Goal: Register for event/course

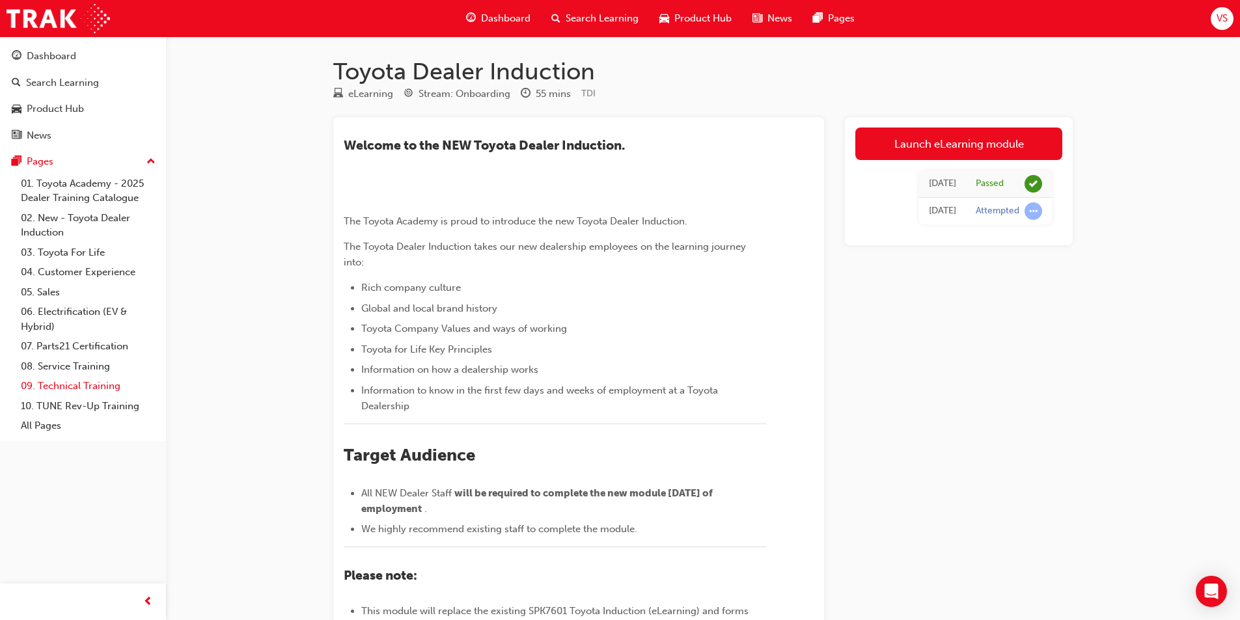
click at [123, 377] on link "09. Technical Training" at bounding box center [88, 386] width 145 height 20
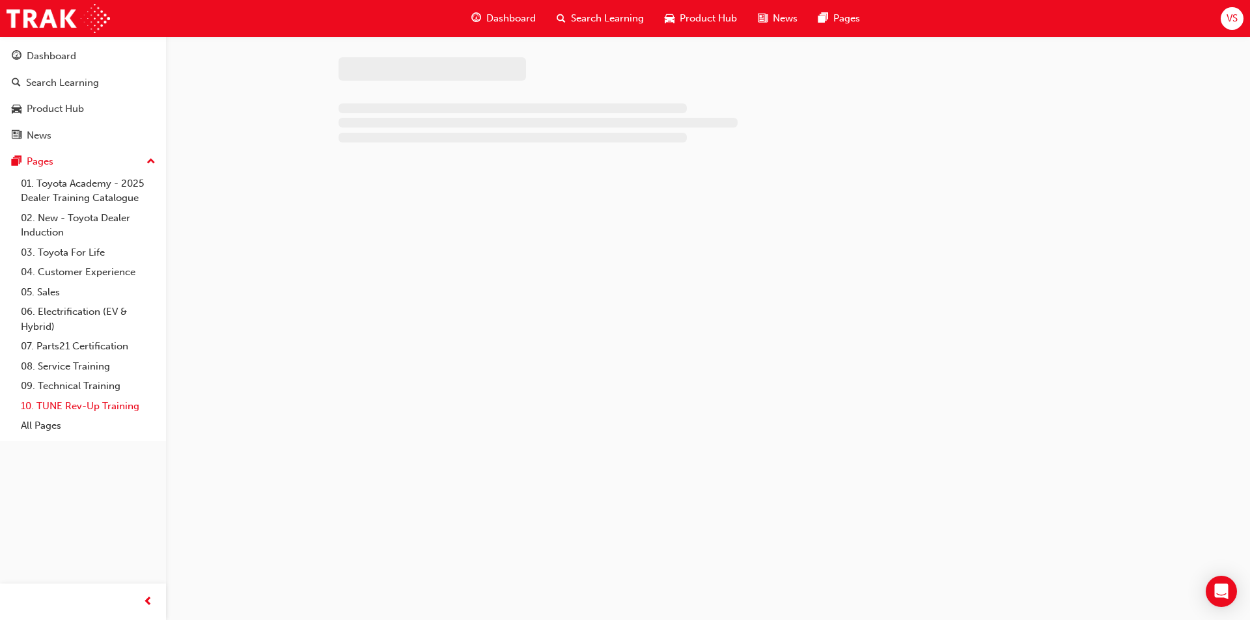
click at [107, 407] on link "10. TUNE Rev-Up Training" at bounding box center [88, 406] width 145 height 20
click at [64, 430] on link "All Pages" at bounding box center [88, 426] width 145 height 20
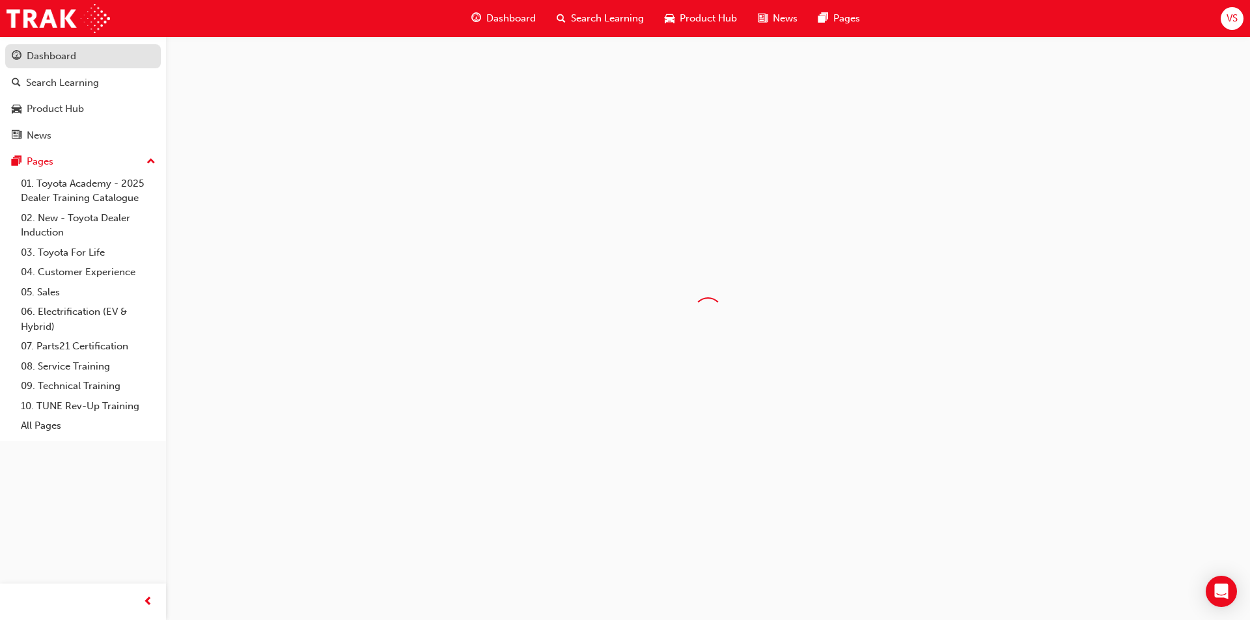
click at [113, 55] on div "Dashboard" at bounding box center [83, 56] width 143 height 16
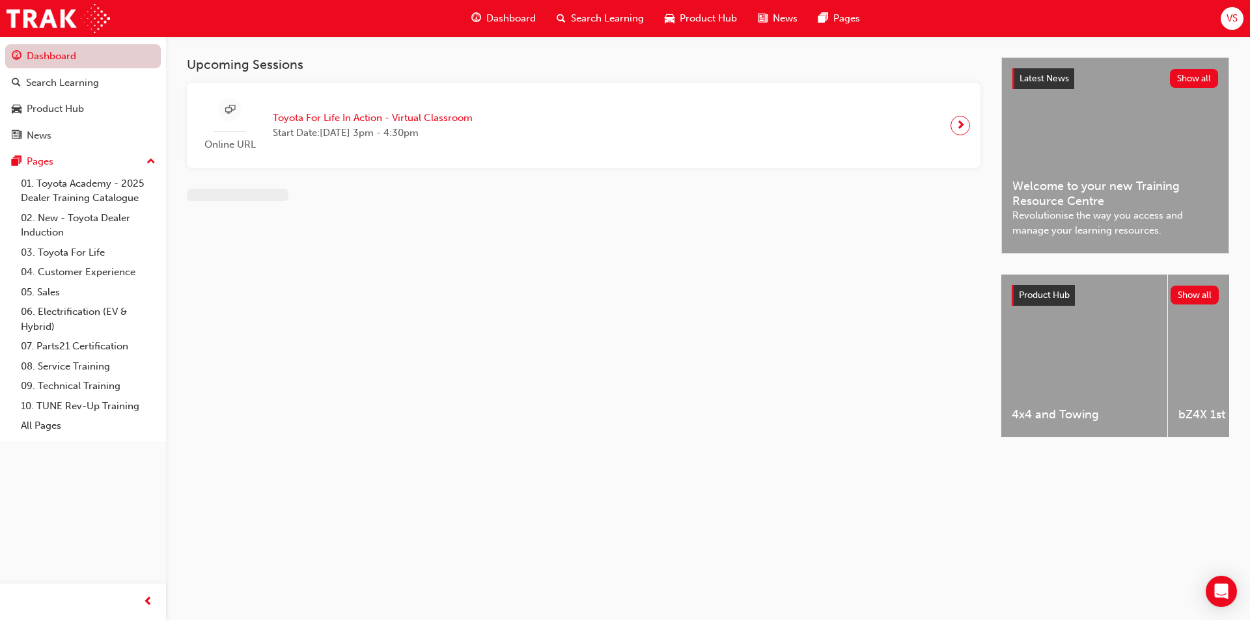
click at [113, 55] on link "Dashboard" at bounding box center [83, 56] width 156 height 24
click at [72, 55] on link "Dashboard" at bounding box center [83, 56] width 156 height 24
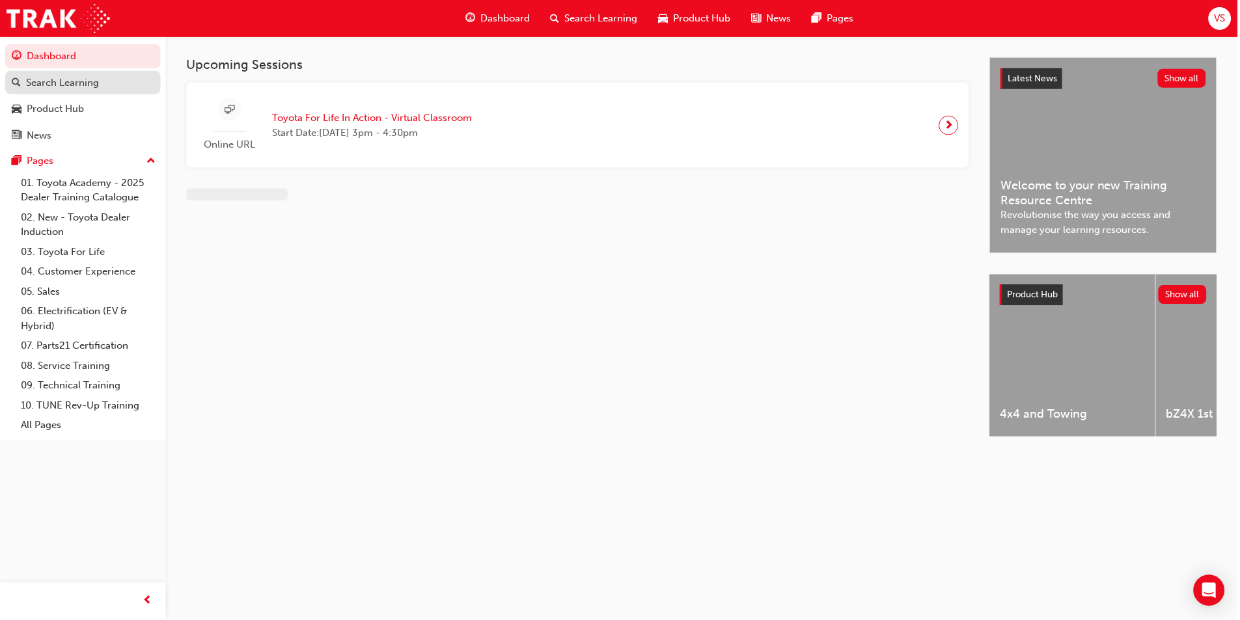
click at [68, 89] on div "Search Learning" at bounding box center [62, 82] width 73 height 15
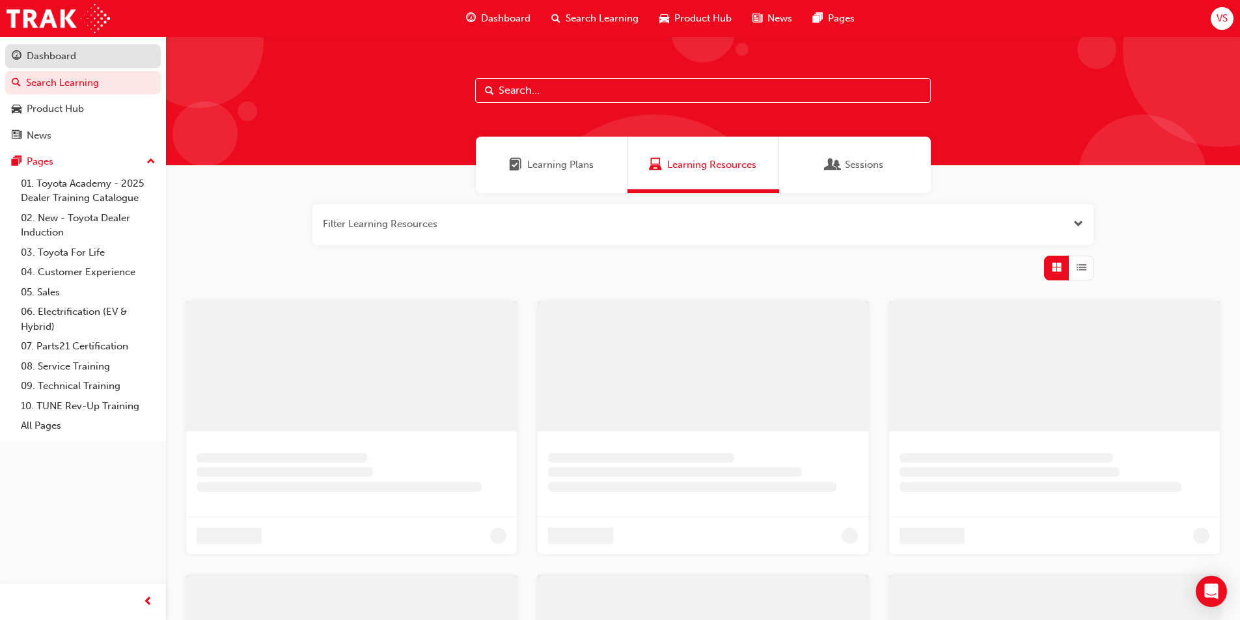
click at [62, 54] on div "Dashboard" at bounding box center [51, 56] width 49 height 15
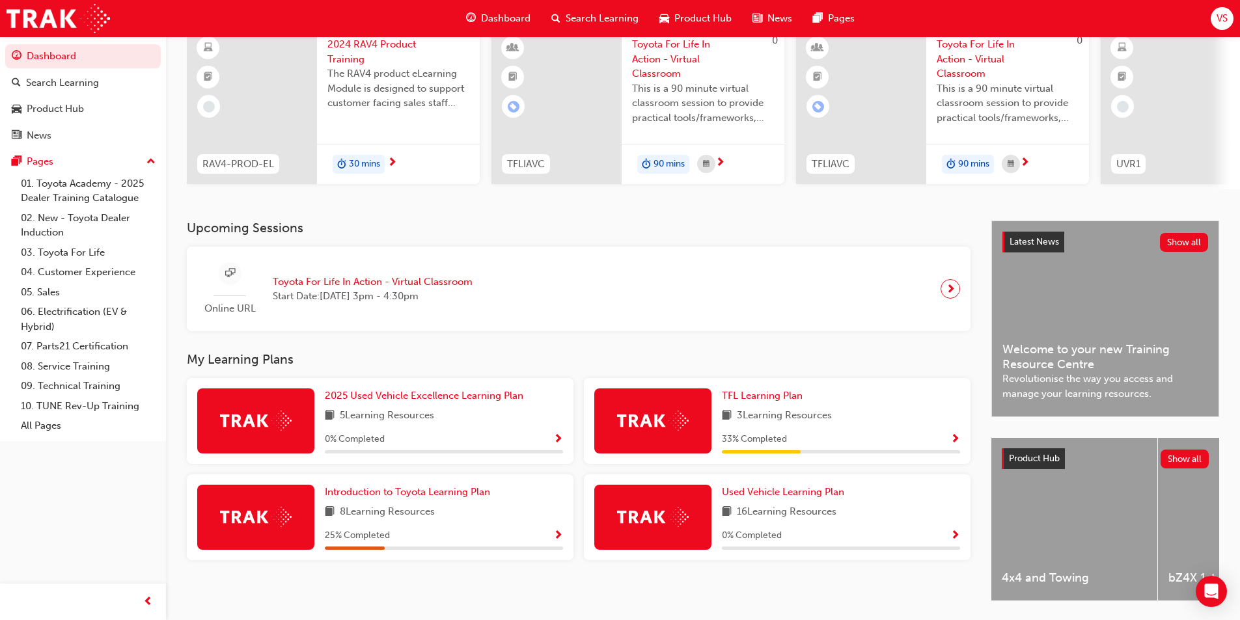
scroll to position [158, 0]
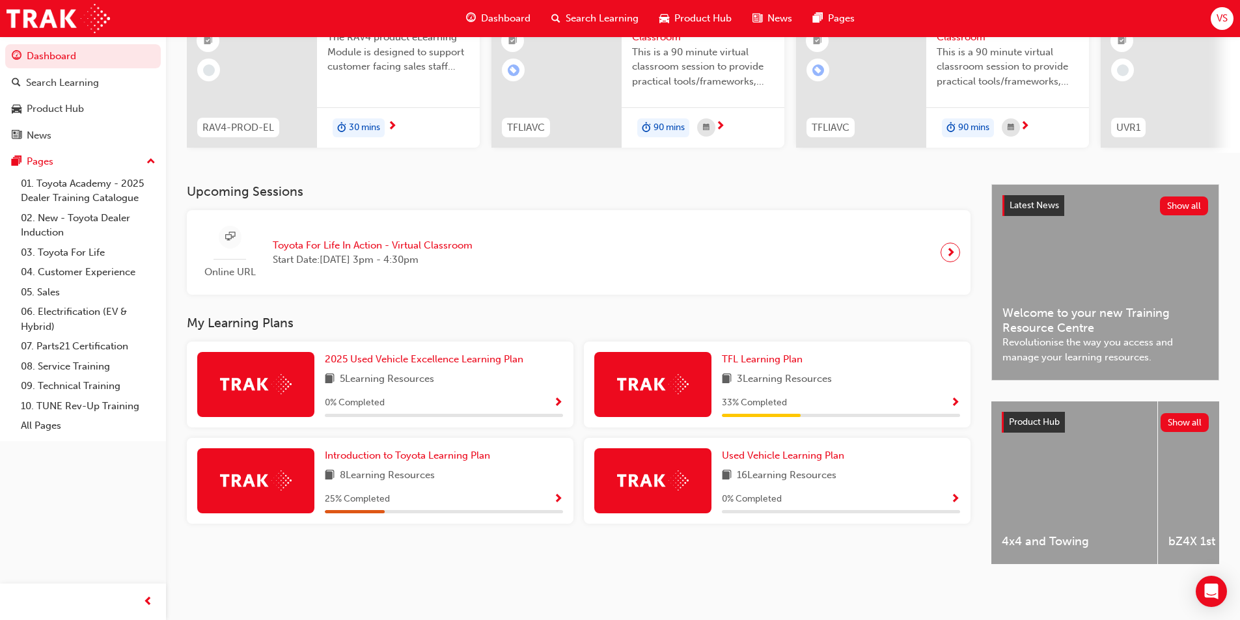
click at [439, 247] on span "Toyota For Life In Action - Virtual Classroom" at bounding box center [373, 245] width 200 height 15
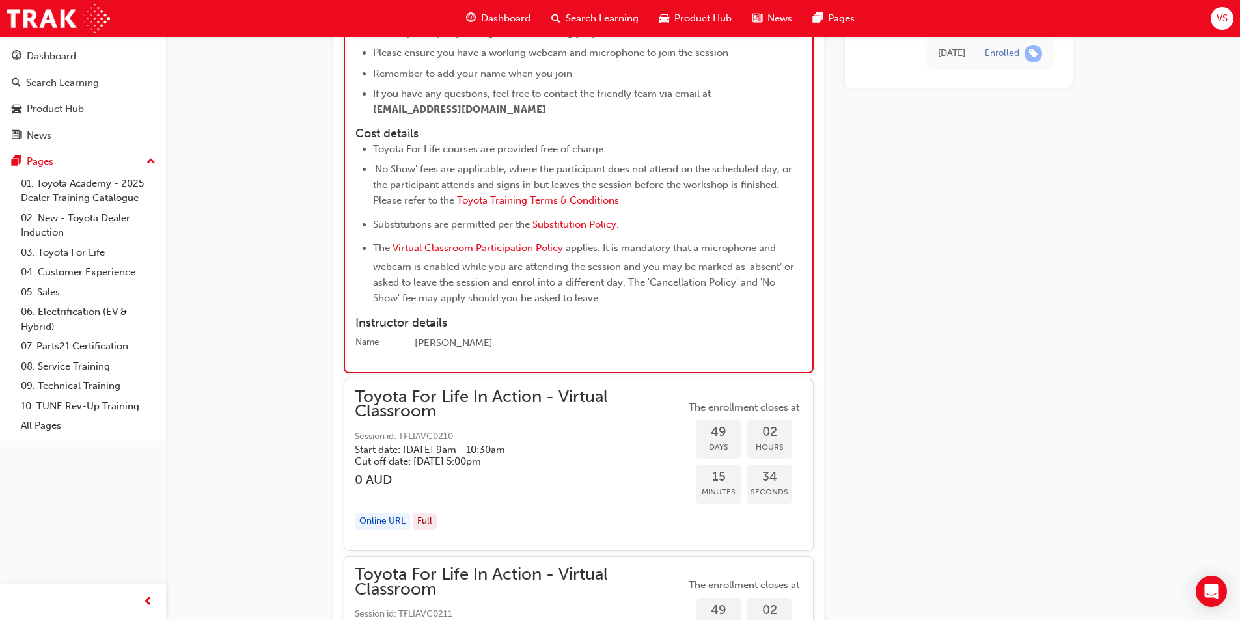
scroll to position [10951, 0]
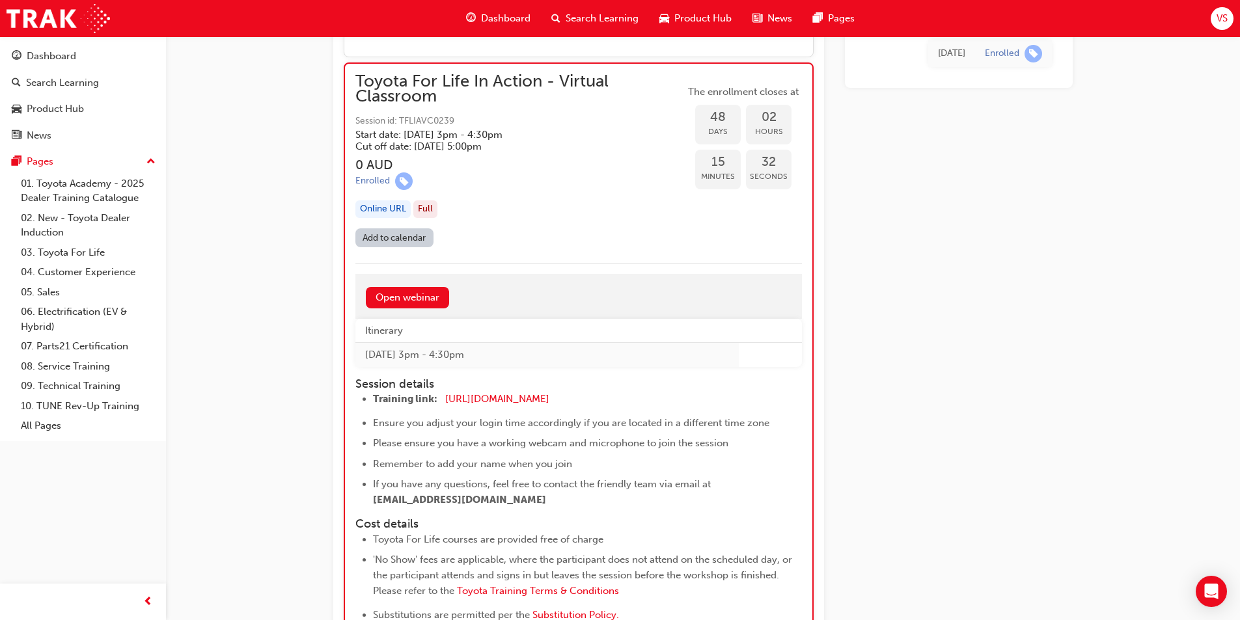
click at [415, 238] on link "Add to calendar" at bounding box center [394, 237] width 78 height 19
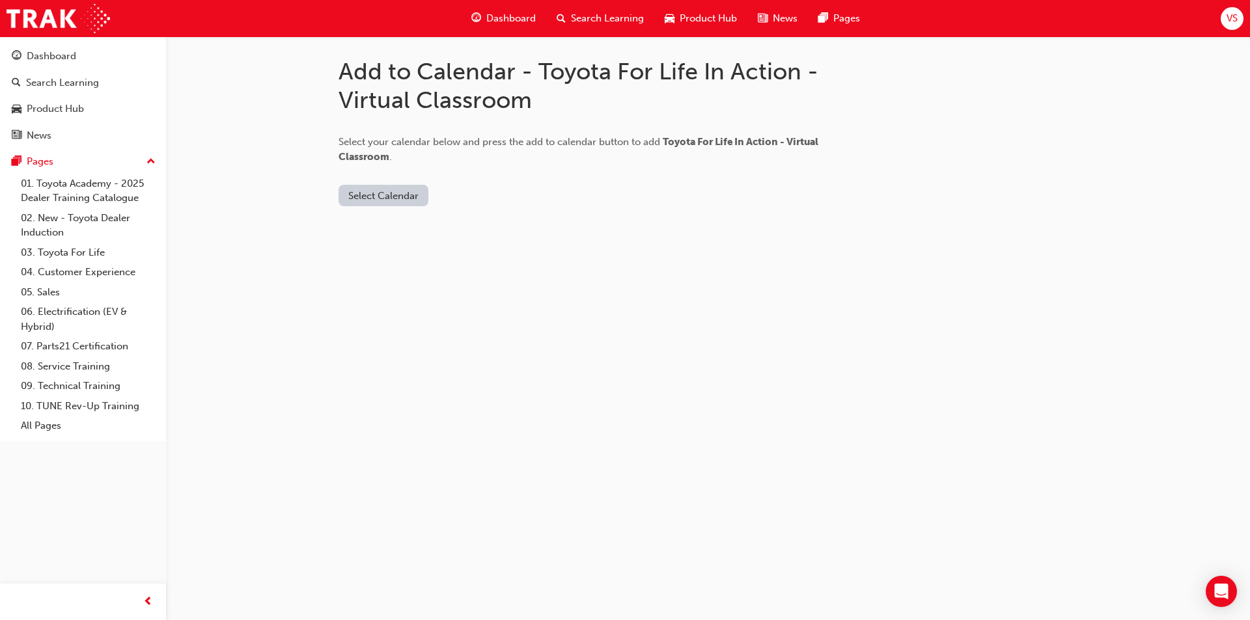
click at [404, 187] on button "Select Calendar" at bounding box center [383, 195] width 90 height 21
click at [417, 230] on div "[DOMAIN_NAME]" at bounding box center [384, 227] width 79 height 15
click at [482, 198] on button "Add to Calendar" at bounding box center [493, 195] width 92 height 21
